Goal: Task Accomplishment & Management: Manage account settings

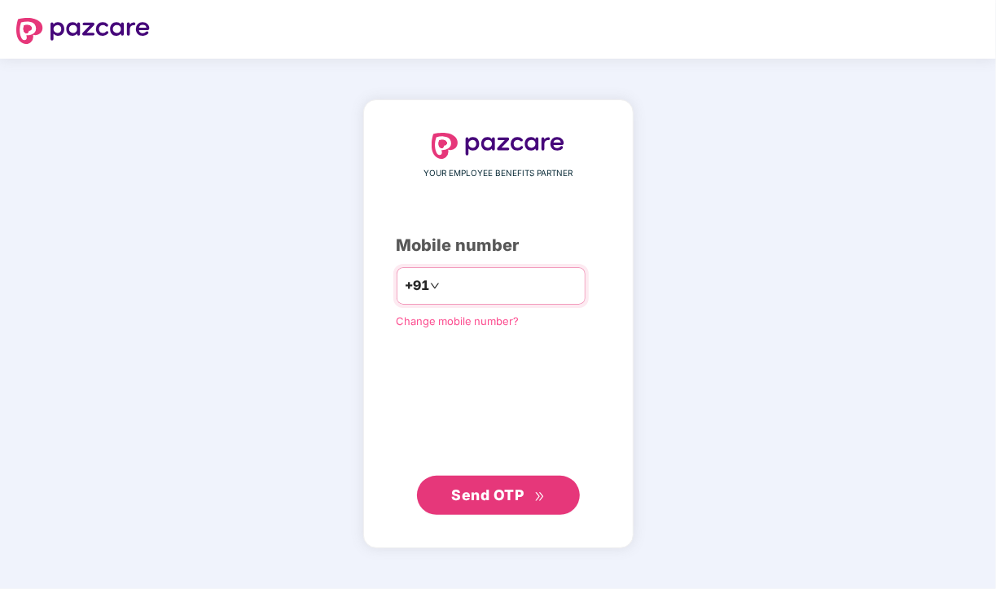
click at [484, 281] on input "number" at bounding box center [510, 286] width 134 height 26
type input "**********"
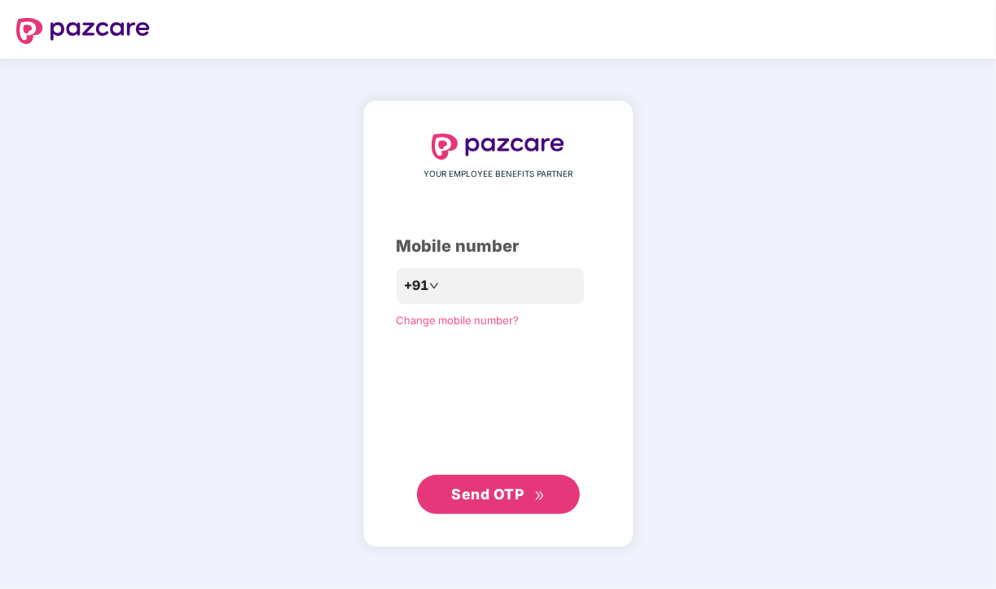
click at [506, 493] on span "Send OTP" at bounding box center [487, 493] width 72 height 17
